Goal: Information Seeking & Learning: Learn about a topic

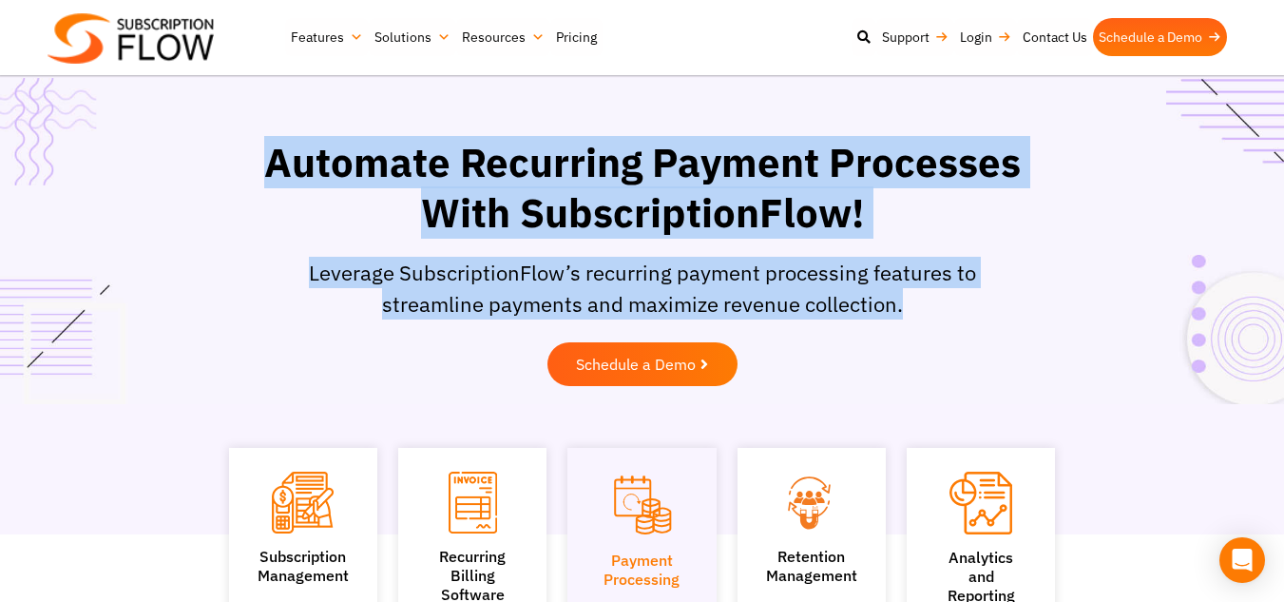
drag, startPoint x: 258, startPoint y: 169, endPoint x: 947, endPoint y: 299, distance: 700.2
click at [947, 299] on div "Automate Recurring Payment Processes With SubscriptionFlow! Leverage Subscripti…" at bounding box center [643, 266] width 808 height 277
copy div "Automate Recurring Payment Processes With SubscriptionFlow! Leverage Subscripti…"
click at [899, 319] on div "Leverage SubscriptionFlow’s recurring payment processing features to streamline…" at bounding box center [642, 295] width 789 height 76
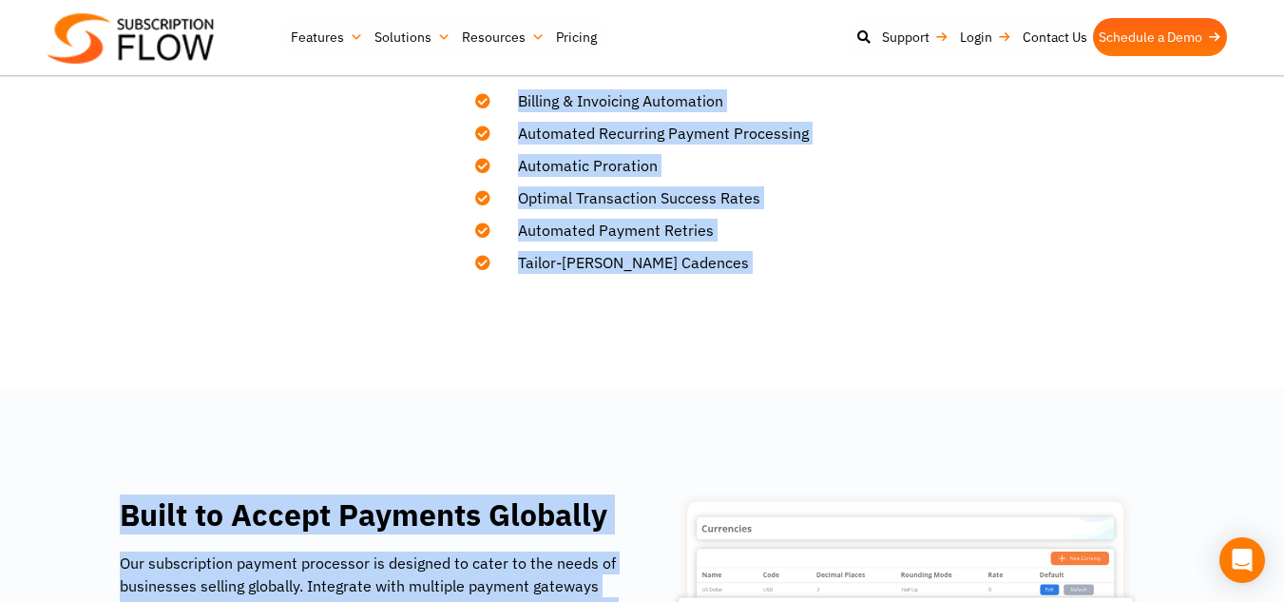
scroll to position [898, 0]
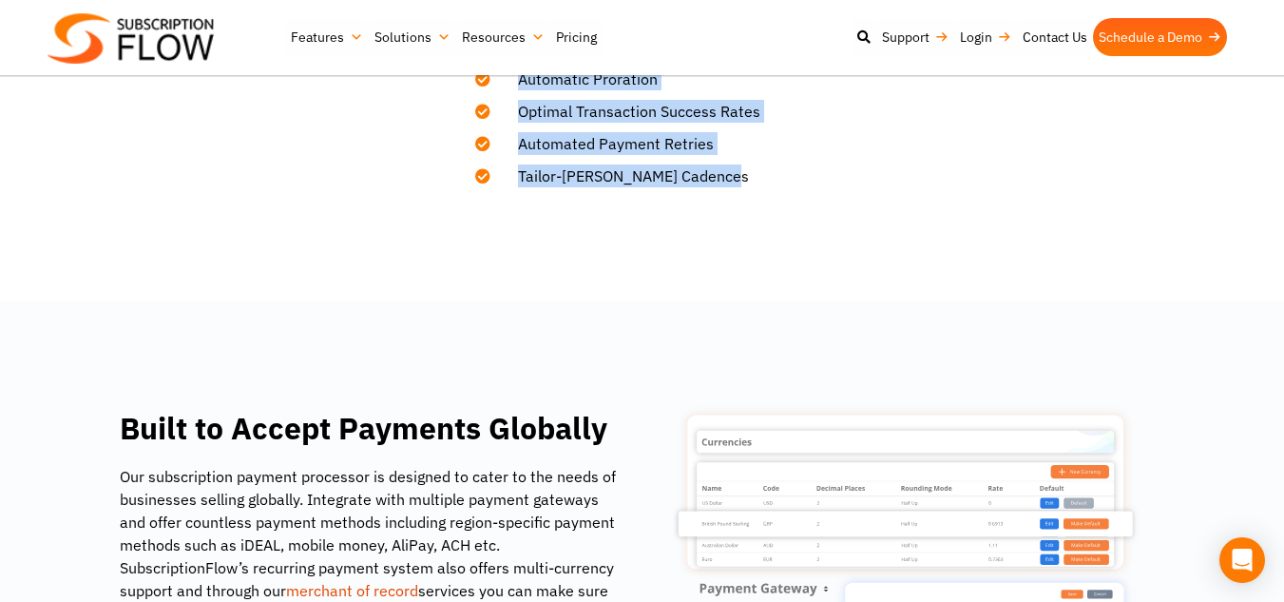
drag, startPoint x: 352, startPoint y: 179, endPoint x: 792, endPoint y: 221, distance: 442.1
copy div "Recurring Payment Processing Software Automate the collection of recurring paym…"
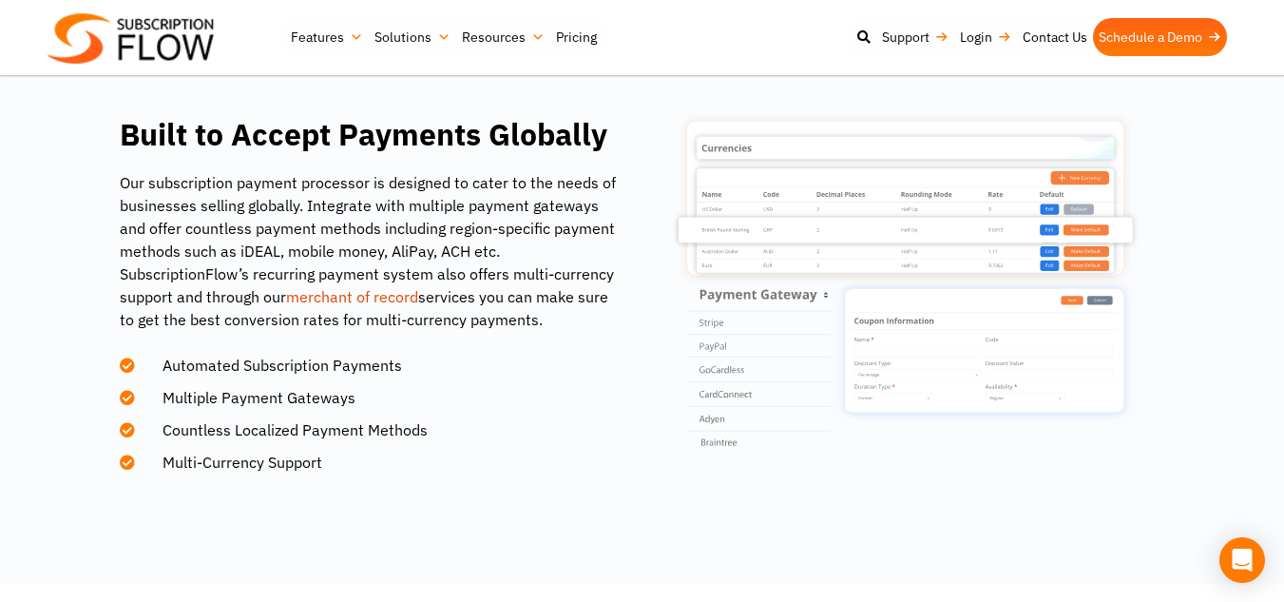
scroll to position [1193, 0]
click at [323, 457] on li "Multi-Currency Support" at bounding box center [369, 456] width 499 height 32
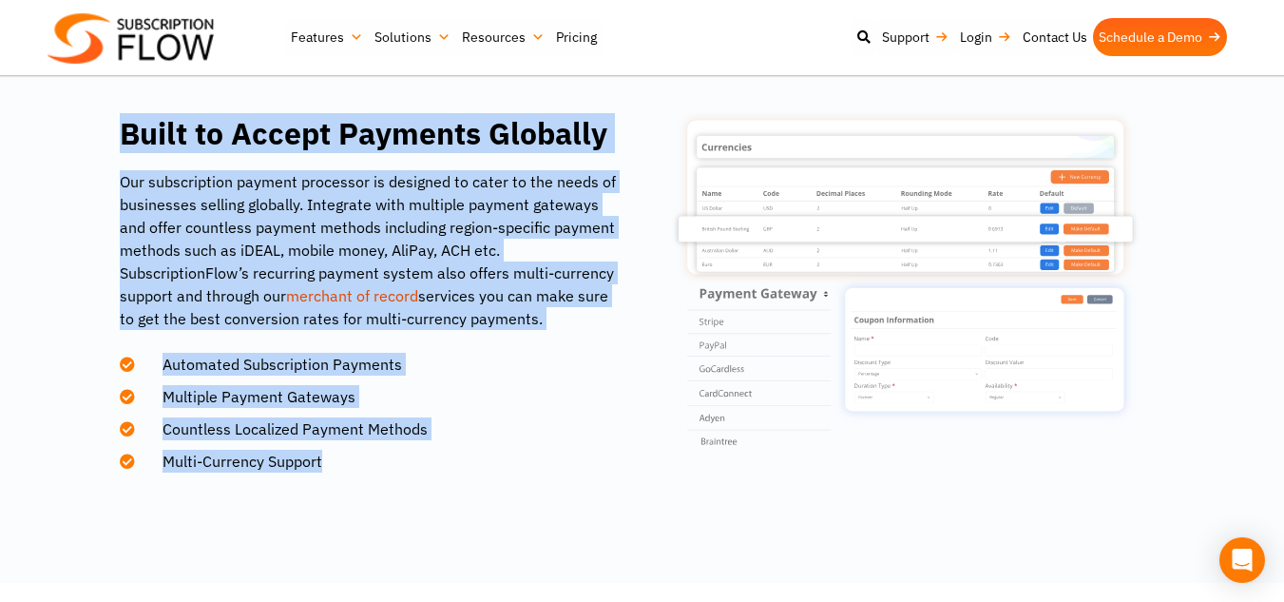
drag, startPoint x: 316, startPoint y: 461, endPoint x: 77, endPoint y: 148, distance: 393.8
click at [77, 148] on div "Built to Accept Payments Globally Our subscription payment processor is designe…" at bounding box center [642, 294] width 1140 height 367
copy div "Built to Accept Payments Globally Our subscription payment processor is designe…"
click at [589, 329] on p "Our subscription payment processor is designed to cater to the needs of busines…" at bounding box center [369, 250] width 499 height 160
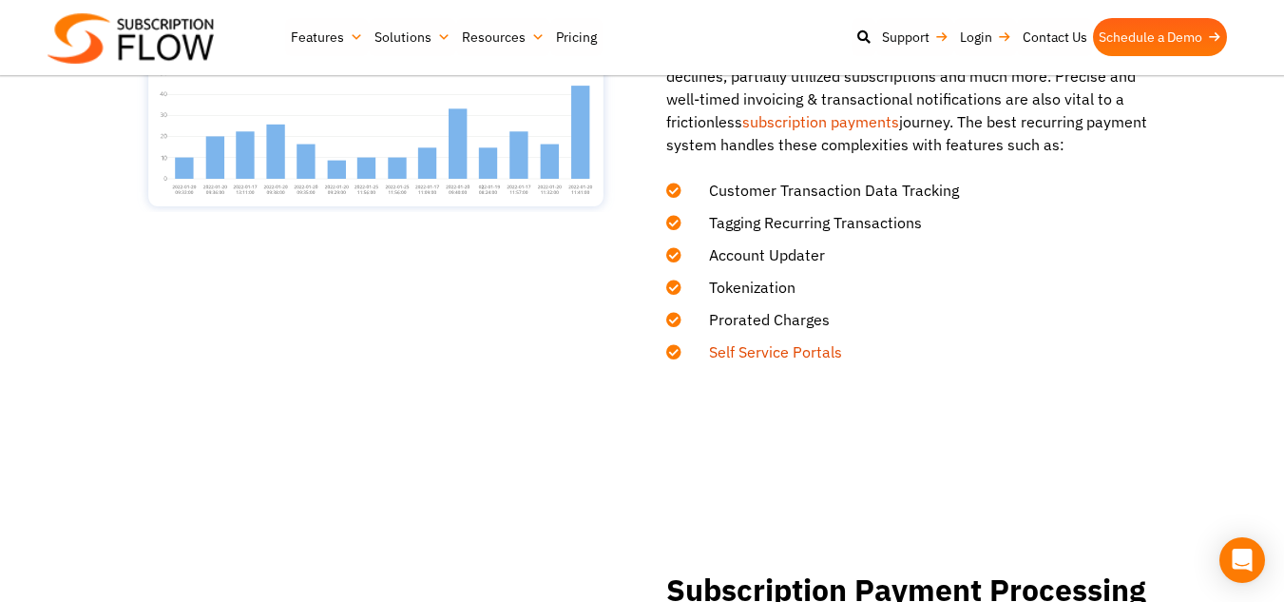
scroll to position [1884, 0]
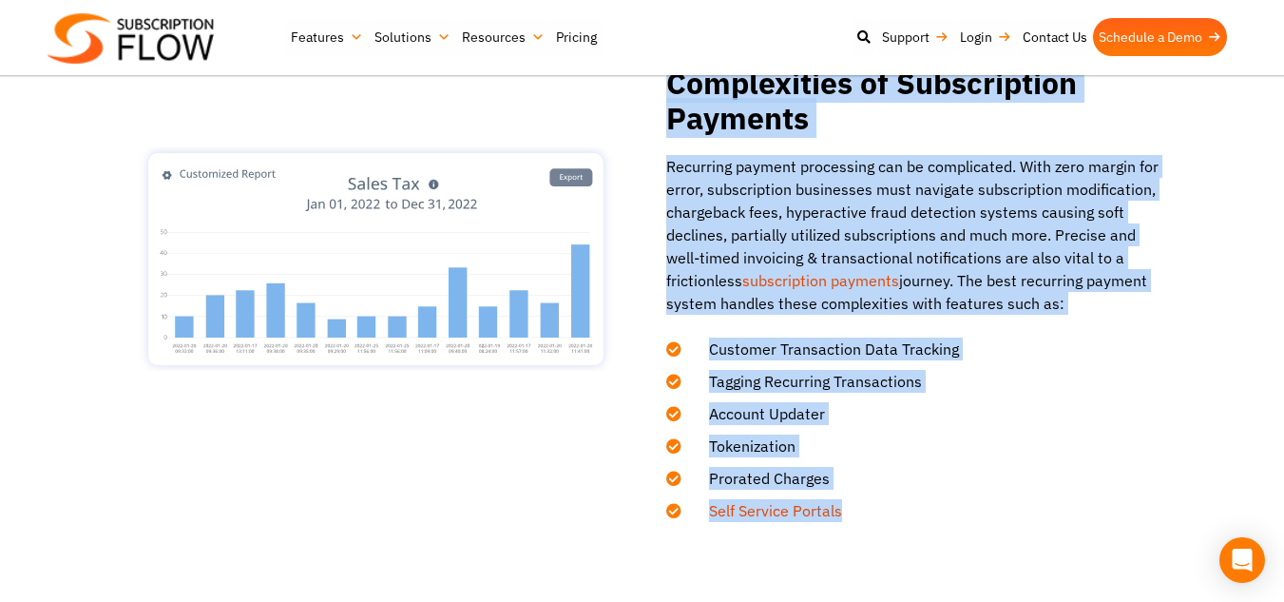
drag, startPoint x: 670, startPoint y: 100, endPoint x: 928, endPoint y: 541, distance: 511.1
click at [928, 541] on section "The Best Recurring Payment System to Handle the Complexities of Subscription Pa…" at bounding box center [642, 260] width 1284 height 736
copy div "The Best Recurring Payment System to Handle the Complexities of Subscription Pa…"
click at [928, 541] on section "The Best Recurring Payment System to Handle the Complexities of Subscription Pa…" at bounding box center [642, 260] width 1284 height 736
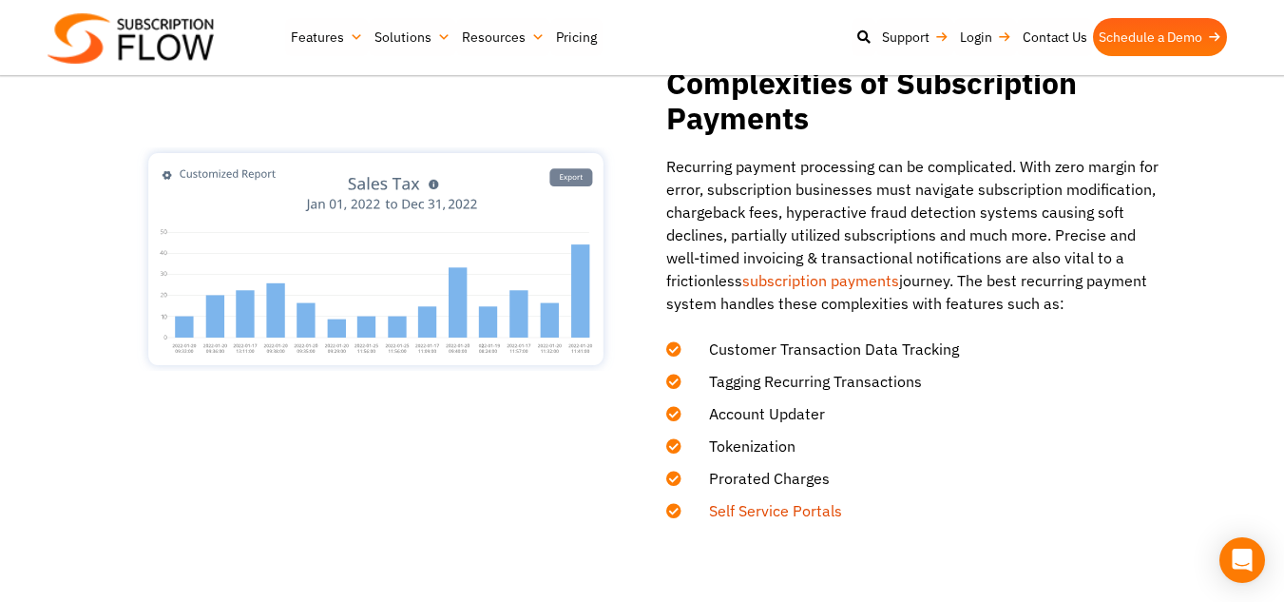
click at [1051, 60] on nav "Features Subscription Management Subscription Handling Product, Plans & Pricing…" at bounding box center [760, 38] width 951 height 56
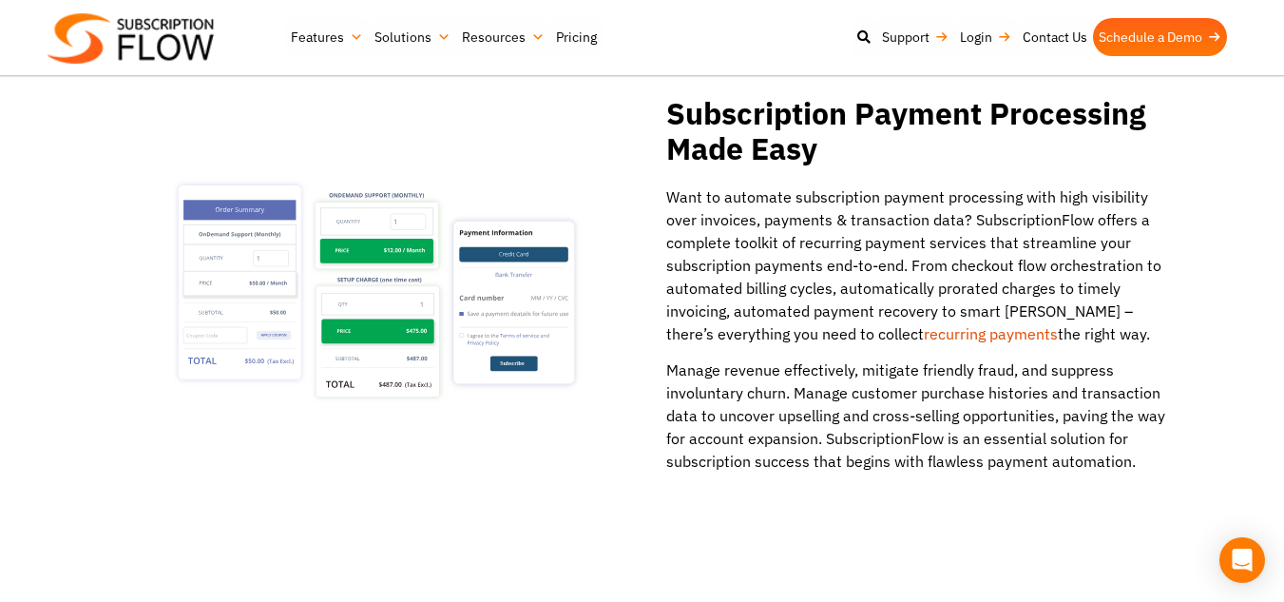
scroll to position [2519, 0]
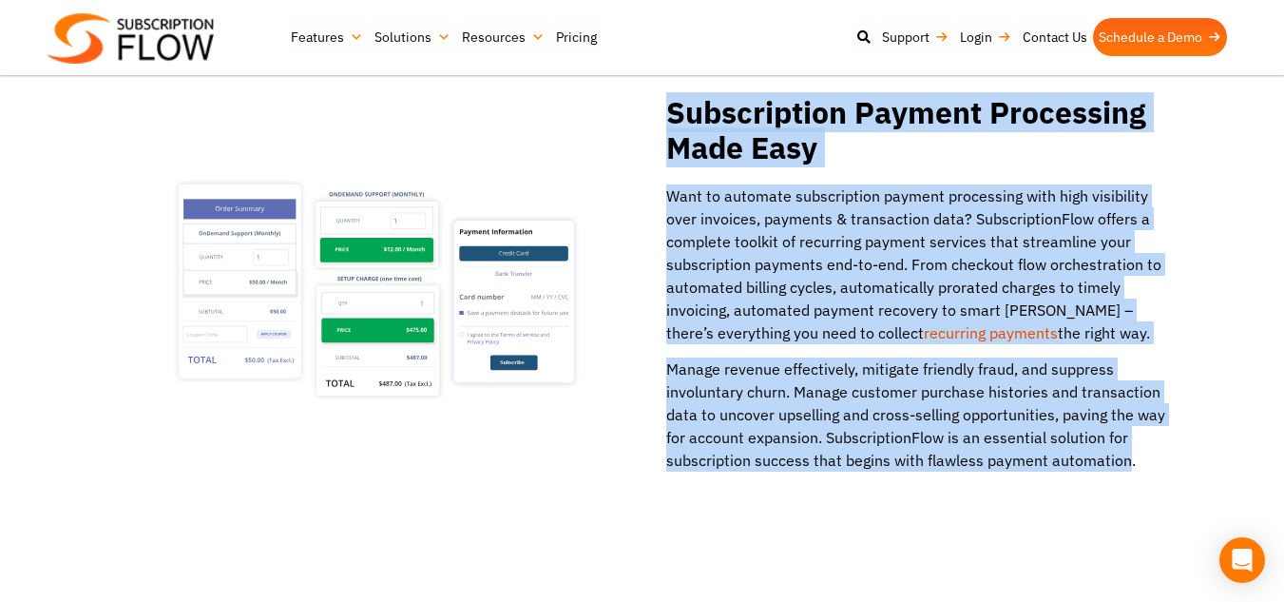
drag, startPoint x: 1114, startPoint y: 463, endPoint x: 675, endPoint y: 102, distance: 568.5
click at [675, 102] on div "Subscription Payment Processing Made Easy Want to automate subscription payment…" at bounding box center [903, 290] width 523 height 390
copy div "Subscription Payment Processing Made Easy Want to automate subscription payment…"
click at [675, 102] on h2 "Subscription Payment Processing Made Easy" at bounding box center [915, 130] width 499 height 70
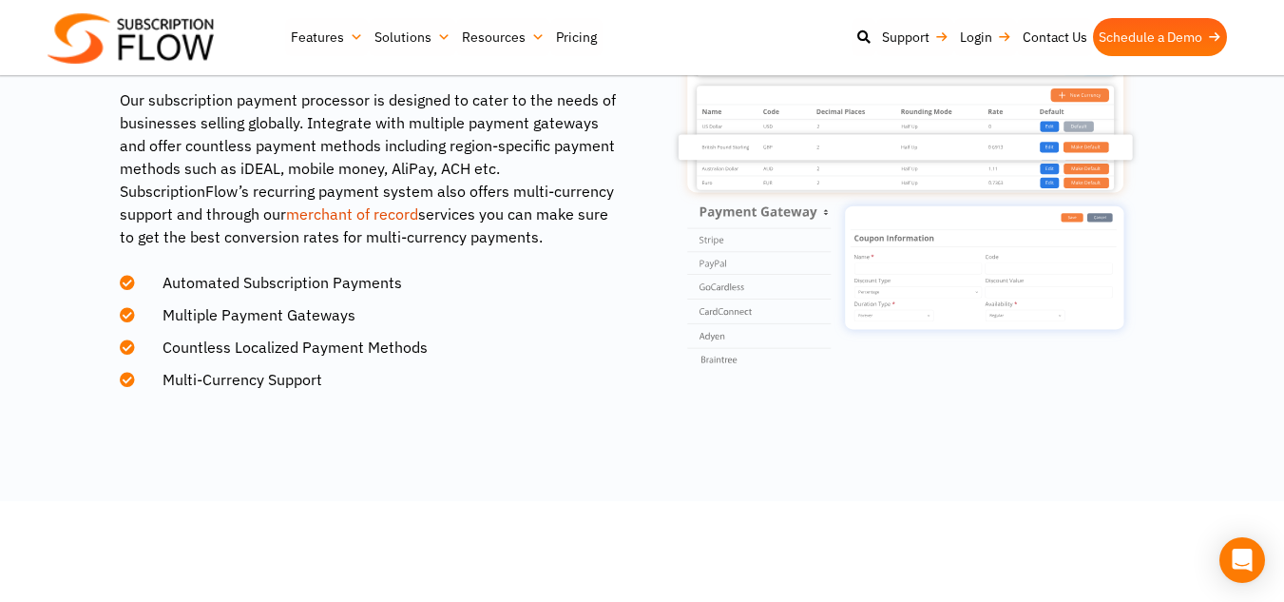
scroll to position [1275, 0]
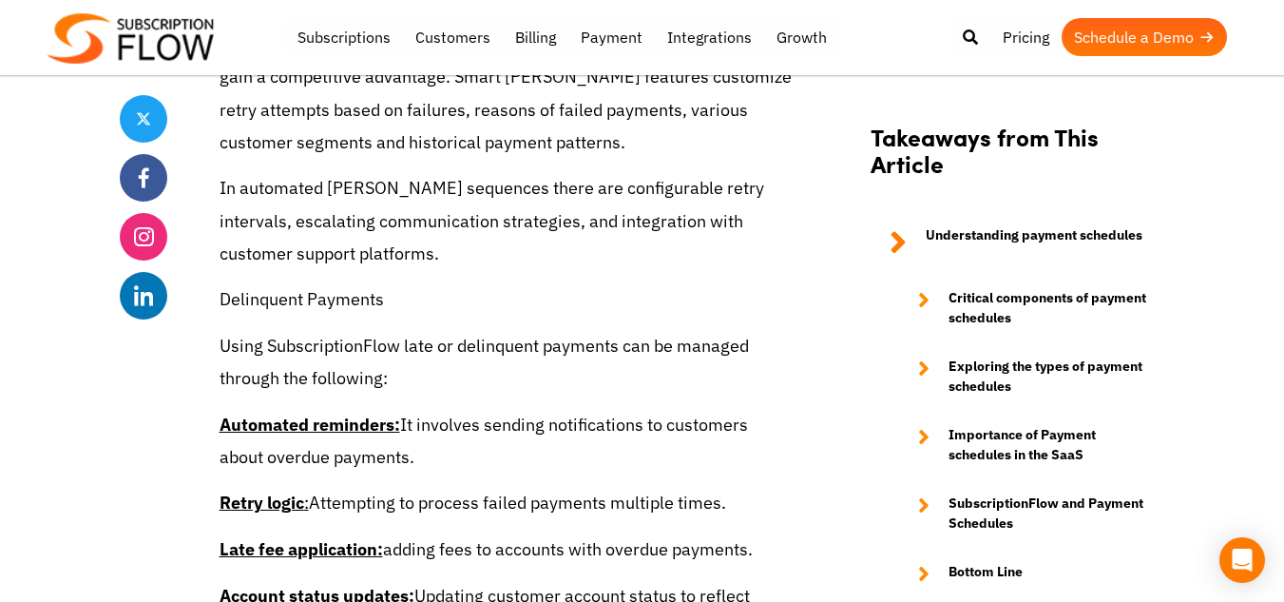
scroll to position [7593, 0]
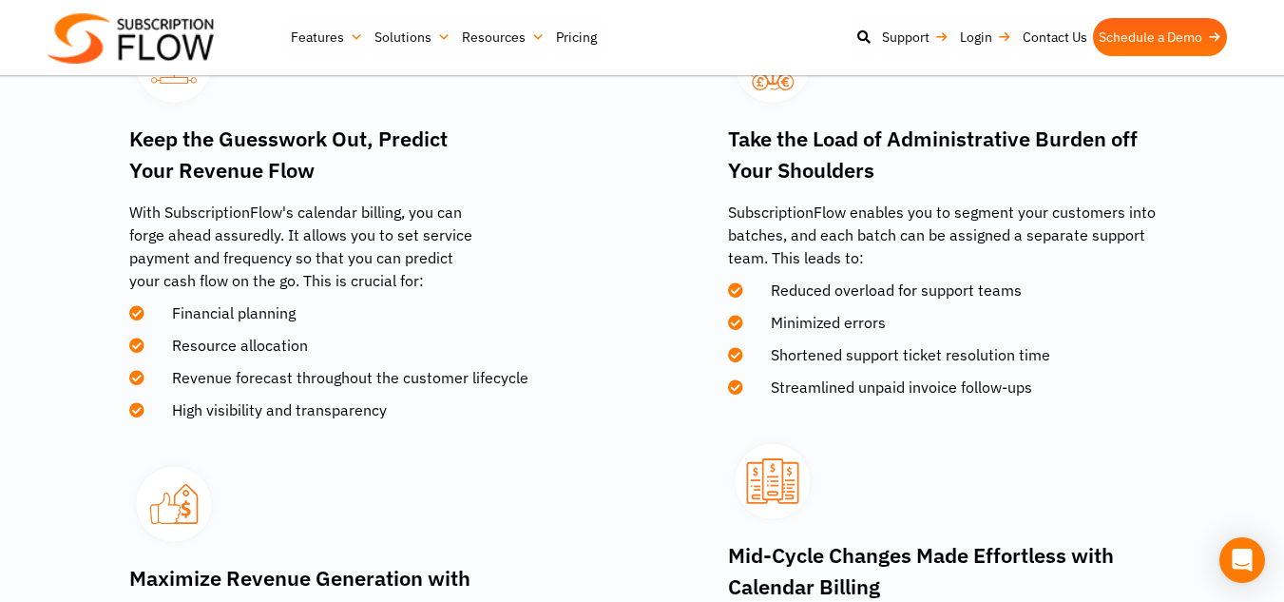
scroll to position [2592, 0]
click at [922, 356] on span "Shortened support ticket resolution time" at bounding box center [898, 355] width 303 height 23
click at [1056, 230] on p "SubscriptionFlow enables you to segment your customers into batches, and each b…" at bounding box center [942, 235] width 428 height 68
click at [946, 182] on h3 "Take the Load of Administrative Burden off Your Shoulders" at bounding box center [942, 155] width 428 height 63
click at [966, 408] on div "Mid-Cycle Changes Made Effortless with Calendar Billing No more incorrect calcu…" at bounding box center [904, 576] width 504 height 355
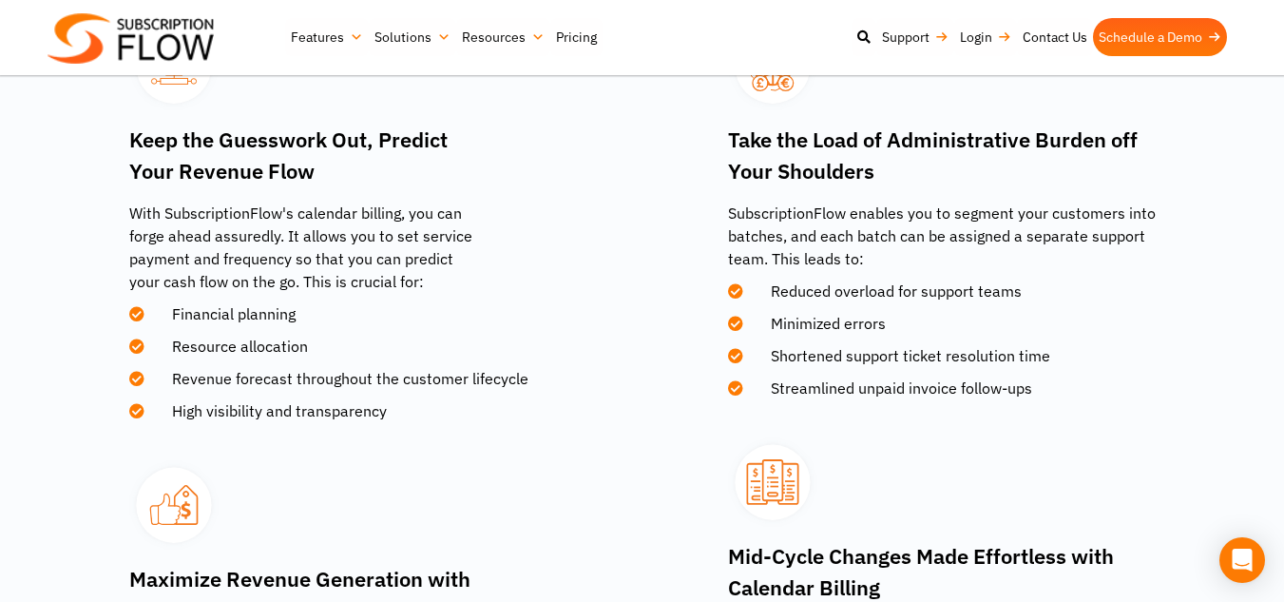
click at [934, 331] on li "Minimized errors" at bounding box center [942, 318] width 428 height 32
click at [923, 401] on div "Mid-Cycle Changes Made Effortless with Calendar Billing No more incorrect calcu…" at bounding box center [904, 576] width 504 height 355
click at [1029, 344] on span "Shortened support ticket resolution time" at bounding box center [898, 355] width 303 height 23
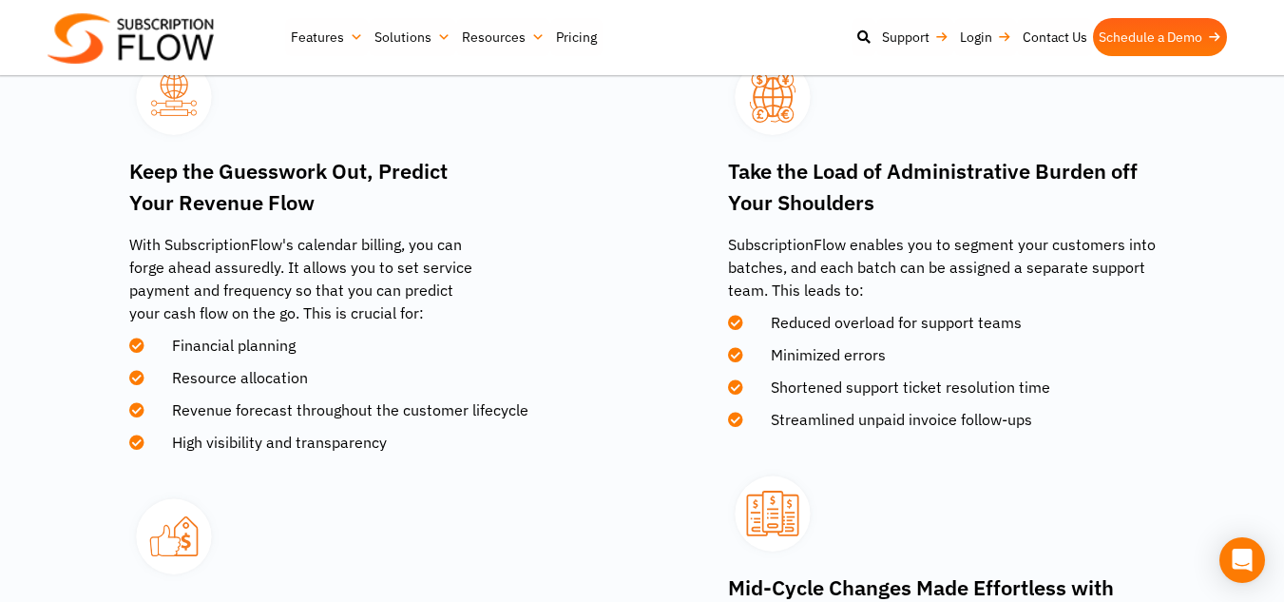
scroll to position [2560, 0]
click at [1002, 362] on li "Minimized errors" at bounding box center [942, 351] width 428 height 32
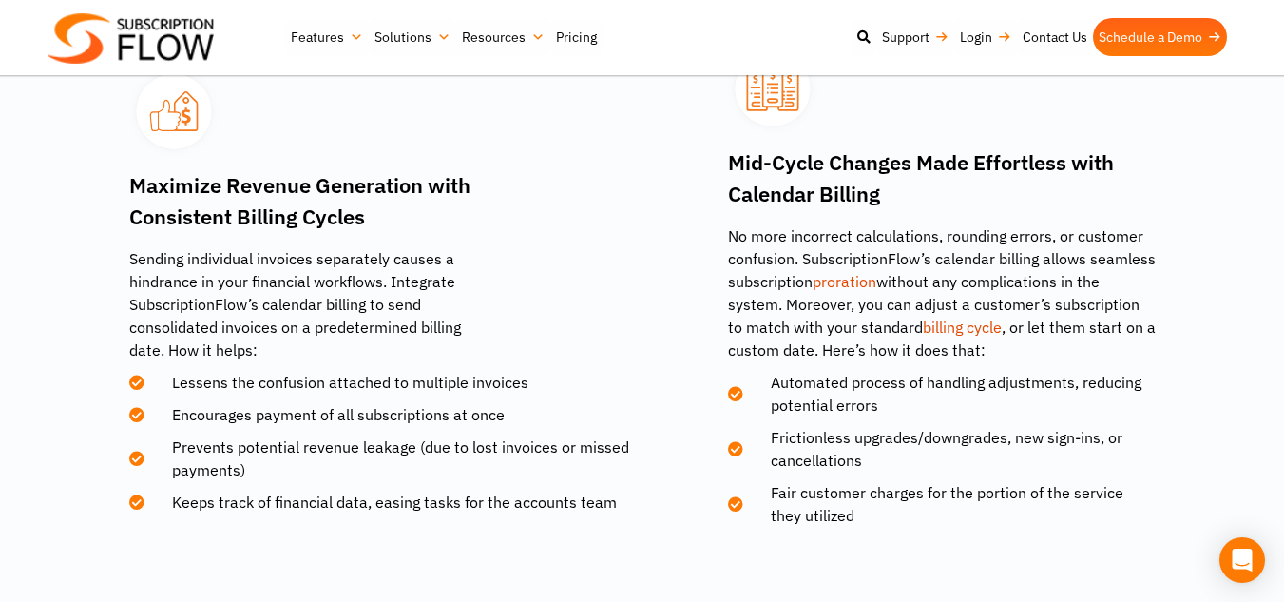
scroll to position [2994, 0]
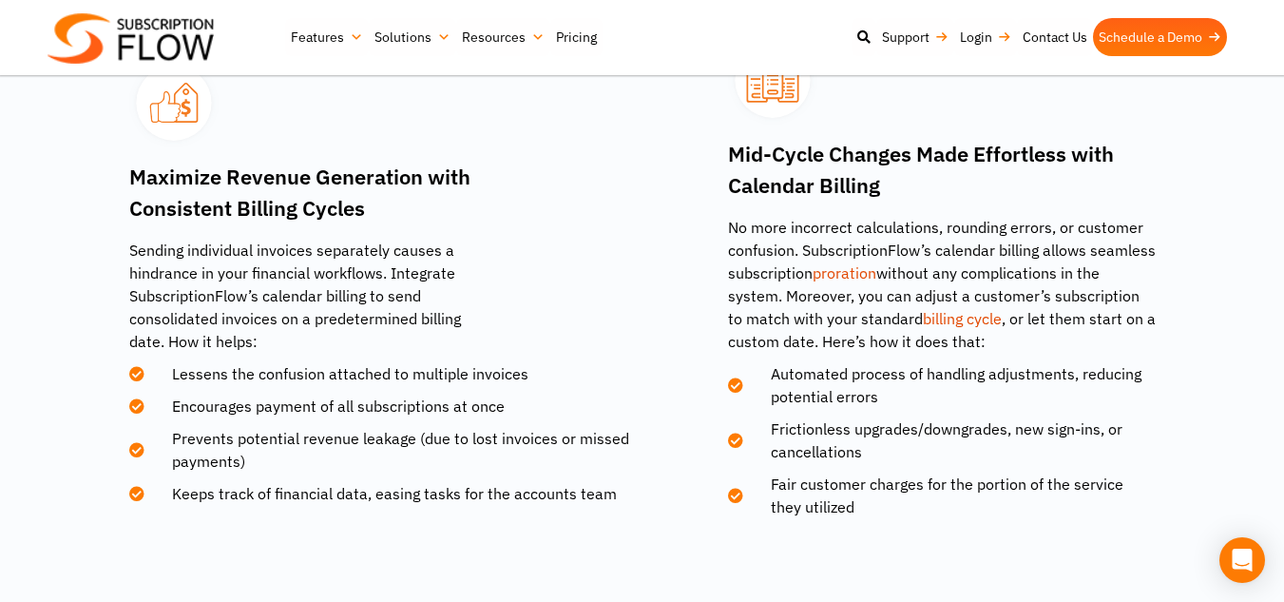
click at [581, 260] on div "Maximize Revenue Generation with Consistent Billing Cycles Sending individual i…" at bounding box center [381, 186] width 504 height 333
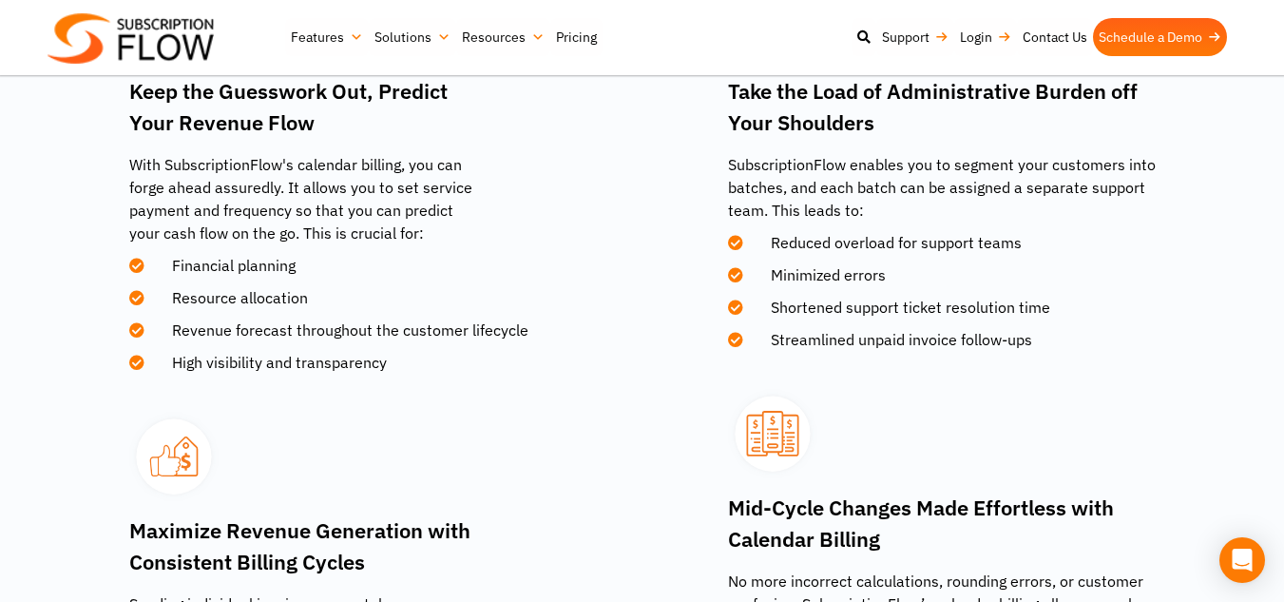
scroll to position [2644, 0]
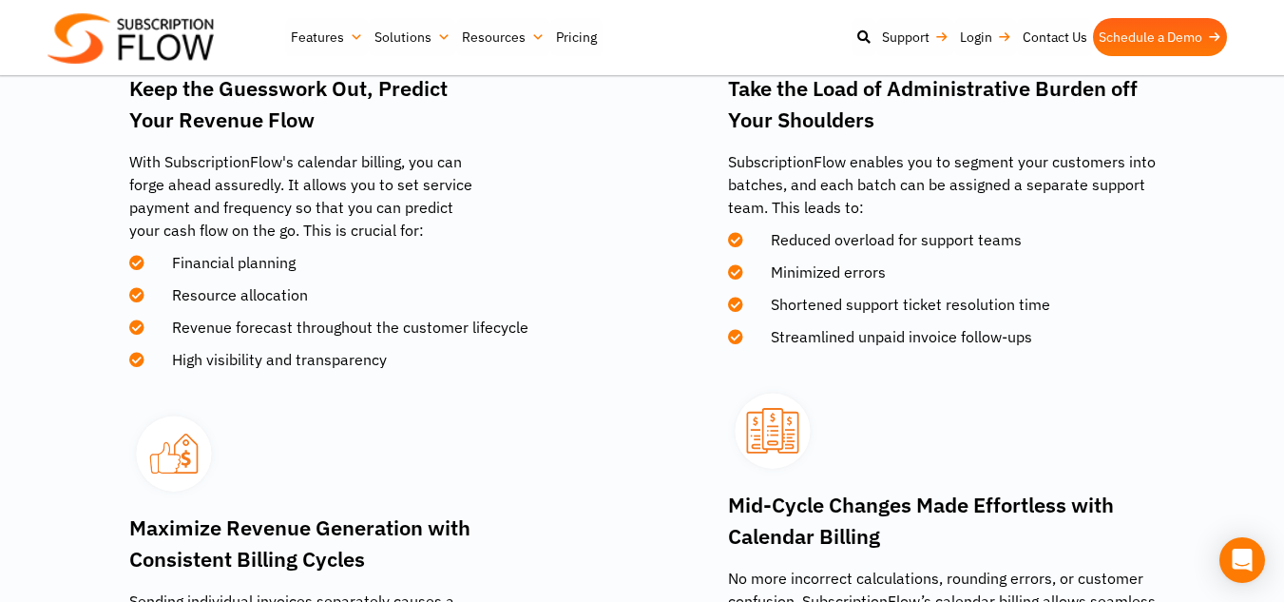
click at [1091, 287] on li "Shortened support ticket resolution time" at bounding box center [942, 299] width 428 height 32
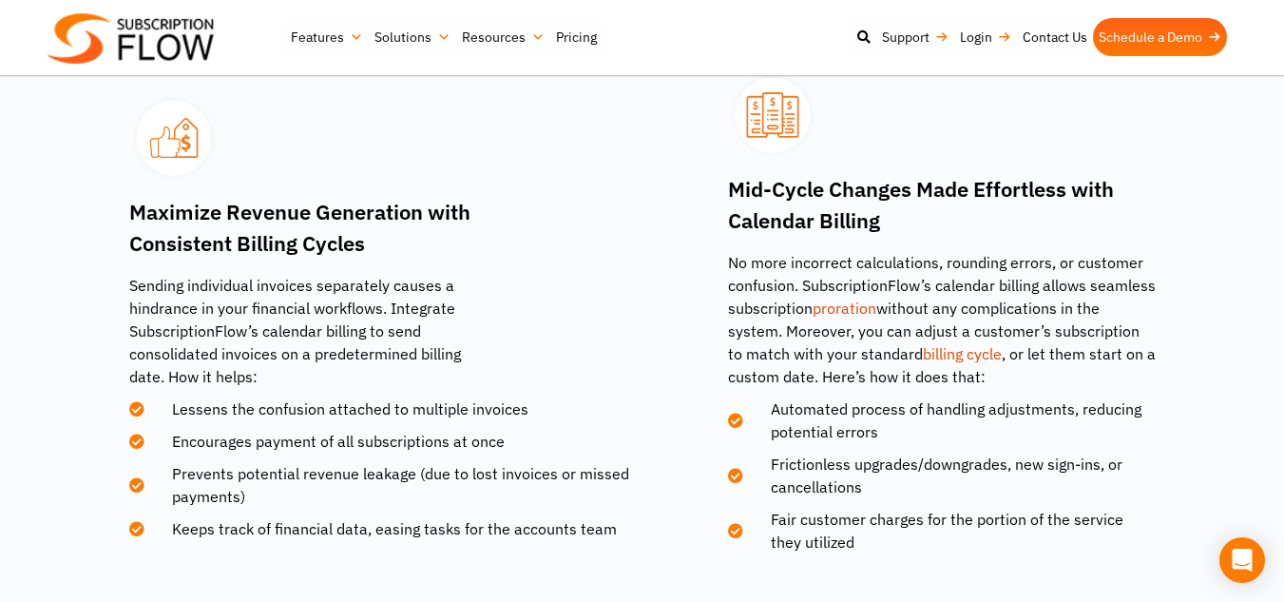
scroll to position [2960, 0]
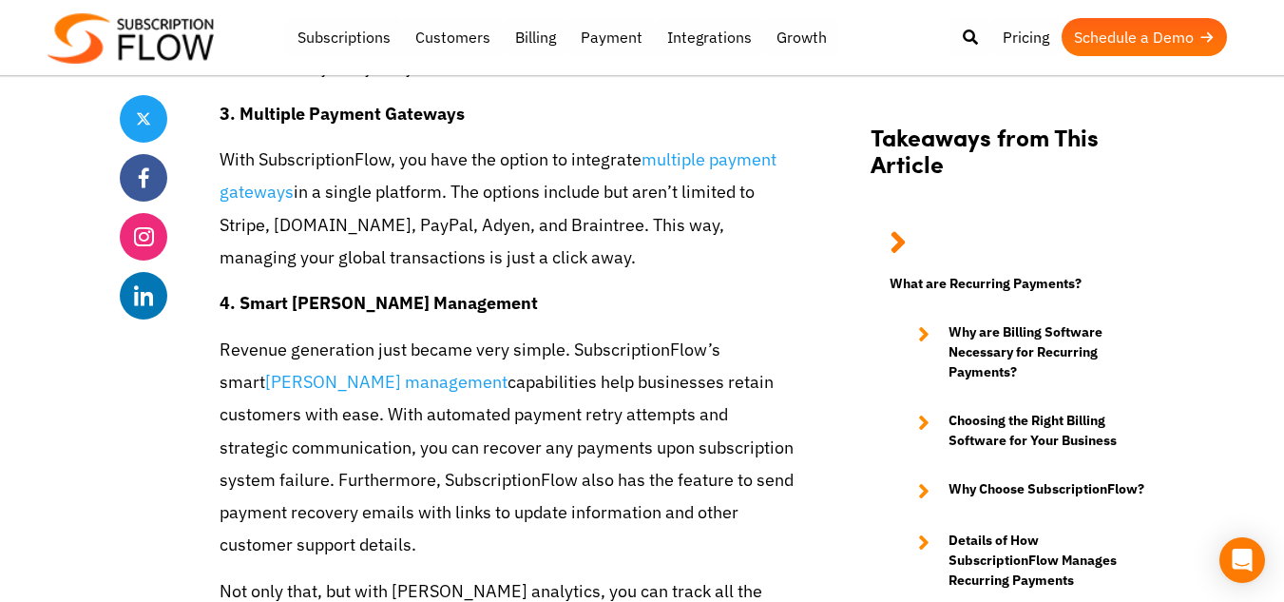
scroll to position [5248, 0]
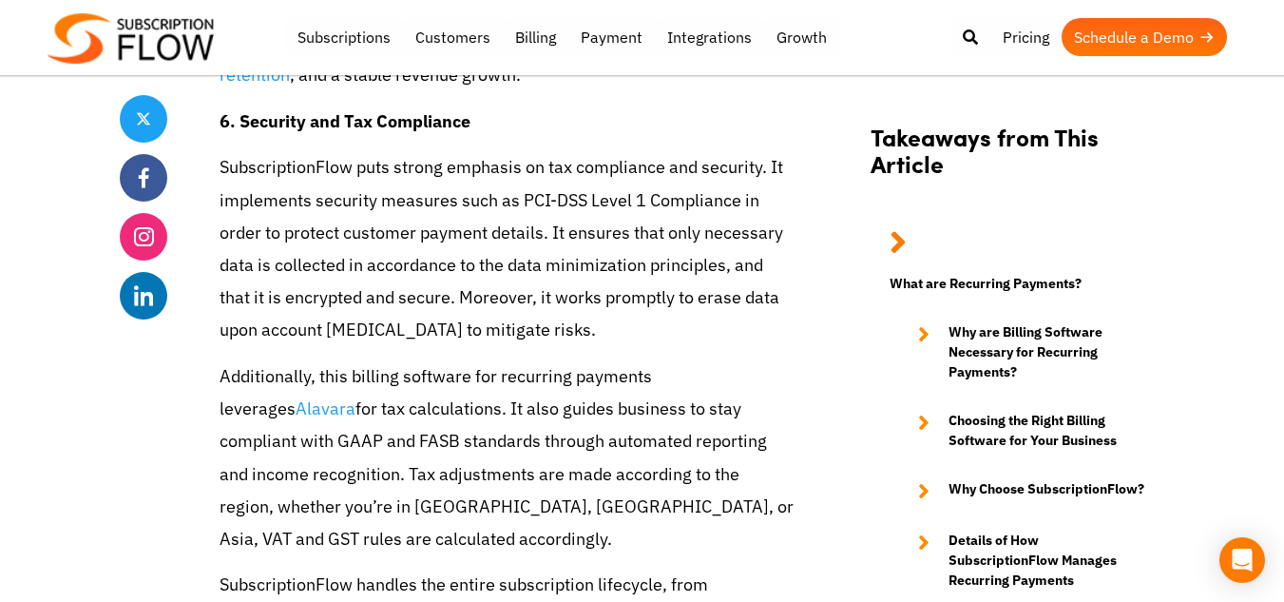
scroll to position [6073, 0]
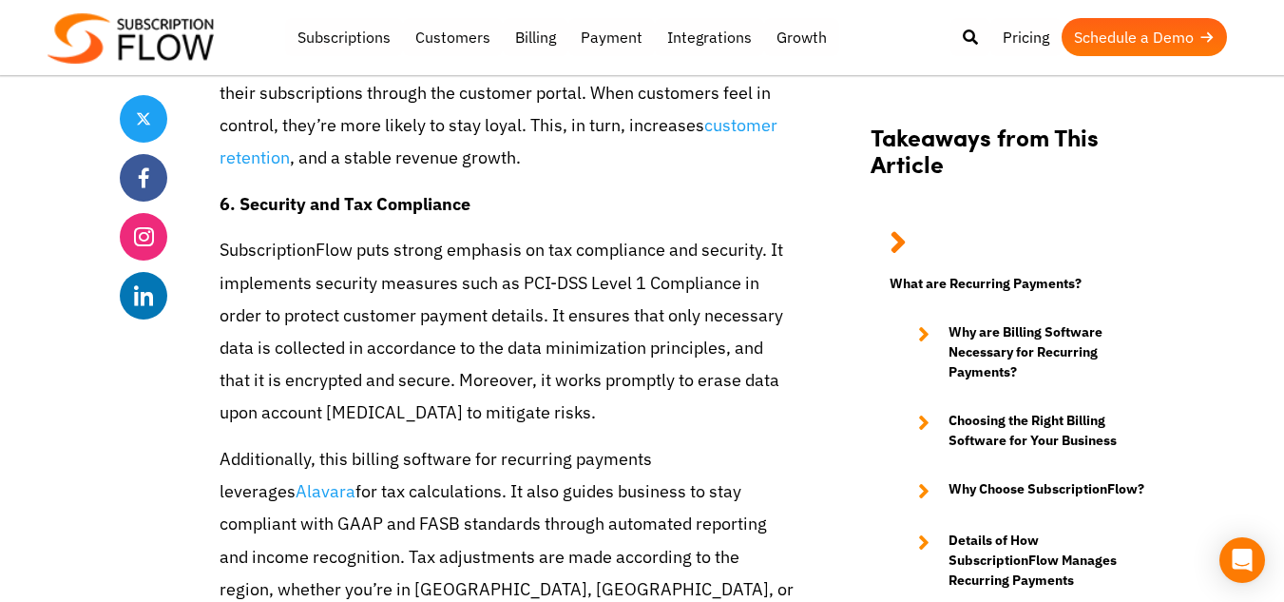
scroll to position [5997, 0]
